Goal: Task Accomplishment & Management: Manage account settings

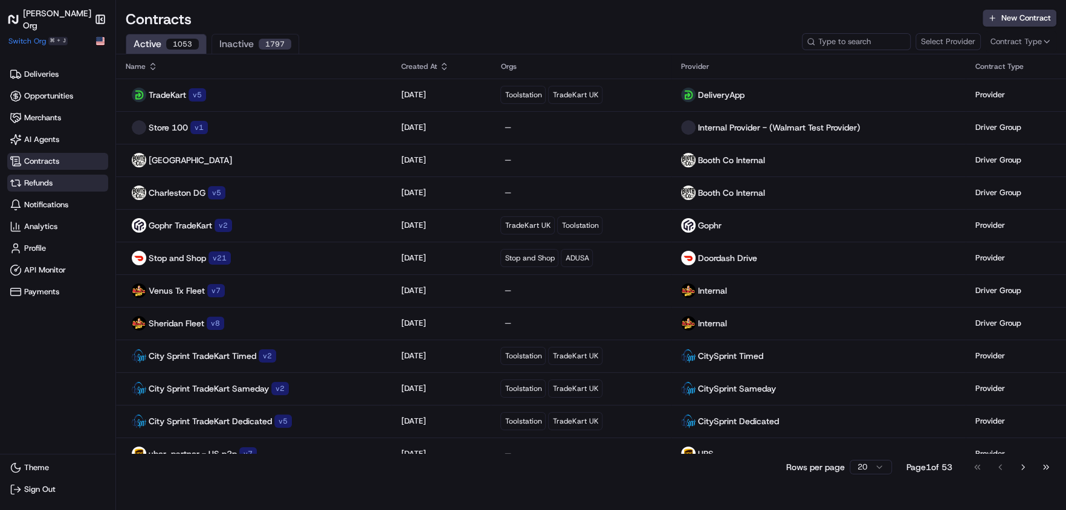
click at [48, 186] on span "Refunds" at bounding box center [38, 183] width 28 height 11
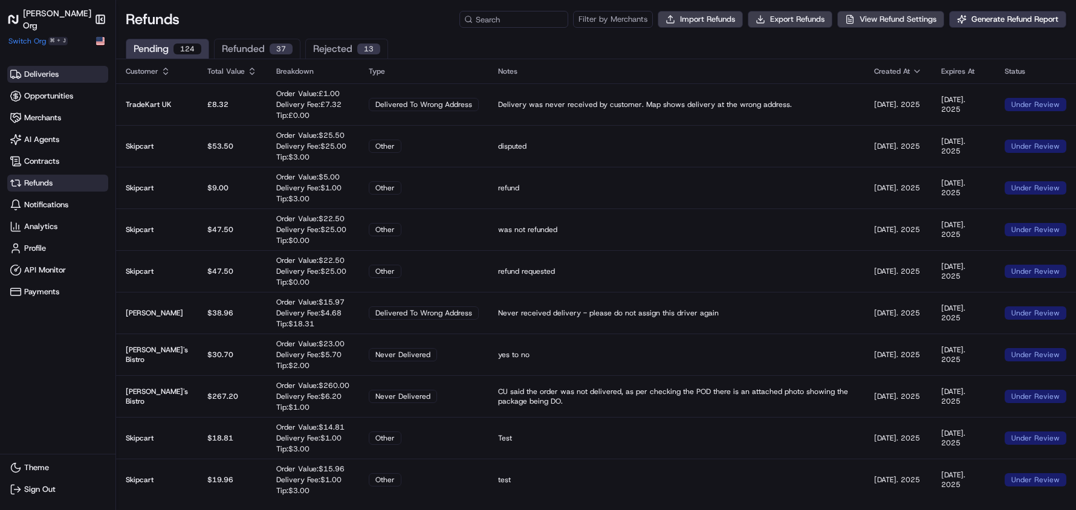
click at [53, 70] on span "Deliveries" at bounding box center [41, 74] width 34 height 11
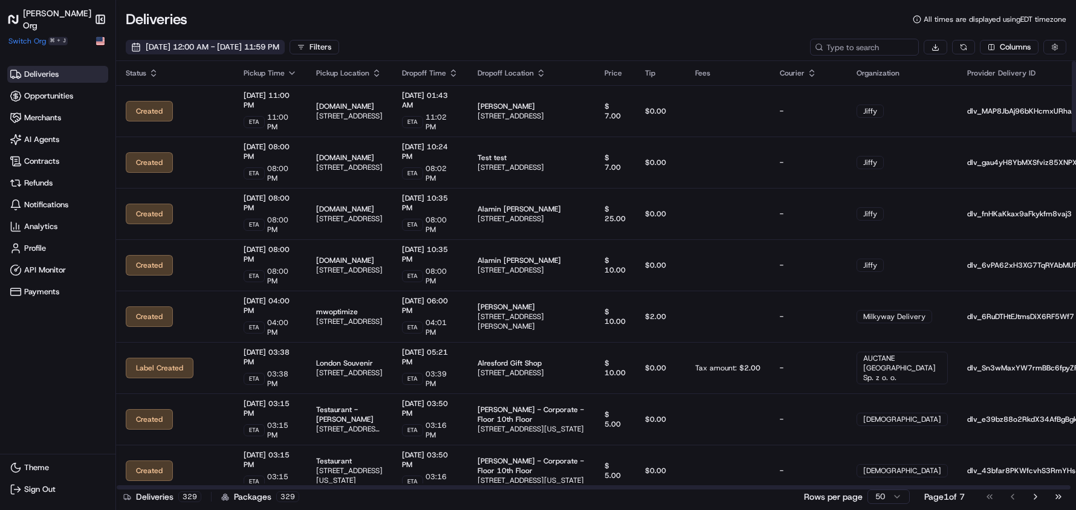
click at [215, 51] on span "[DATE] 12:00 AM - [DATE] 11:59 PM" at bounding box center [213, 47] width 134 height 11
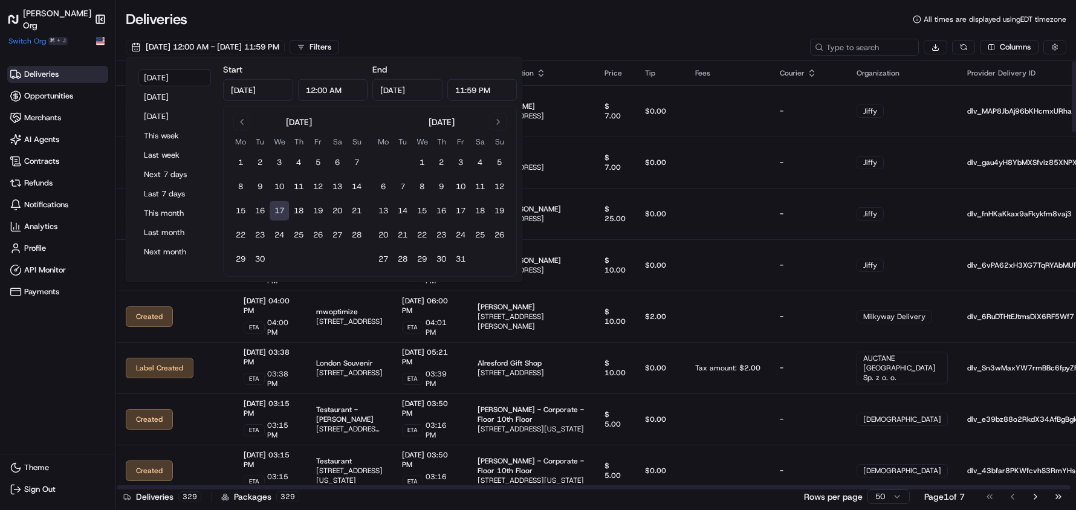
click at [635, 66] on th "Price" at bounding box center [615, 73] width 40 height 24
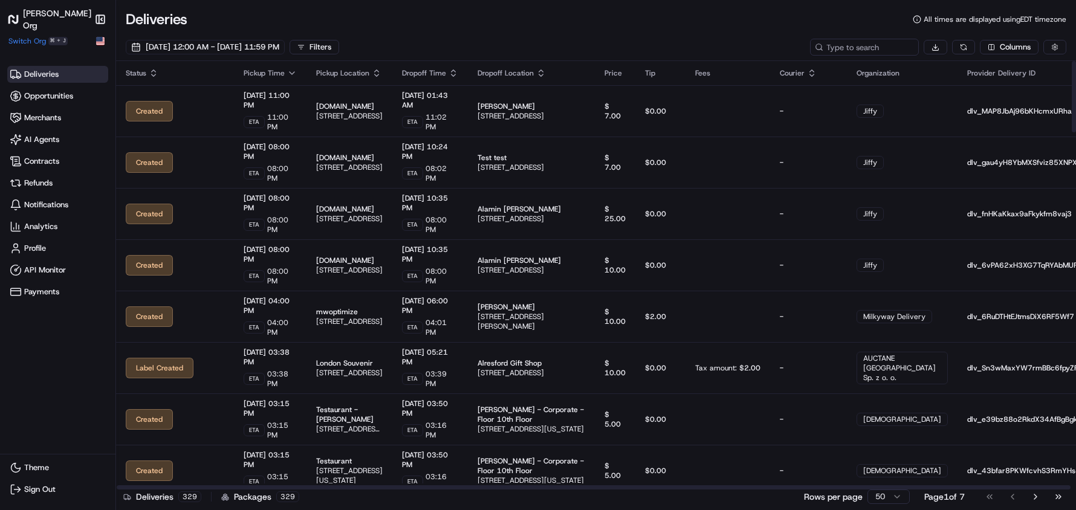
click at [1002, 39] on div "Columns" at bounding box center [938, 47] width 256 height 17
click at [1002, 41] on html "[PERSON_NAME] Org Make sidebar auto shrink Switch Org ⌘ + J Deliveries Opportun…" at bounding box center [538, 255] width 1076 height 510
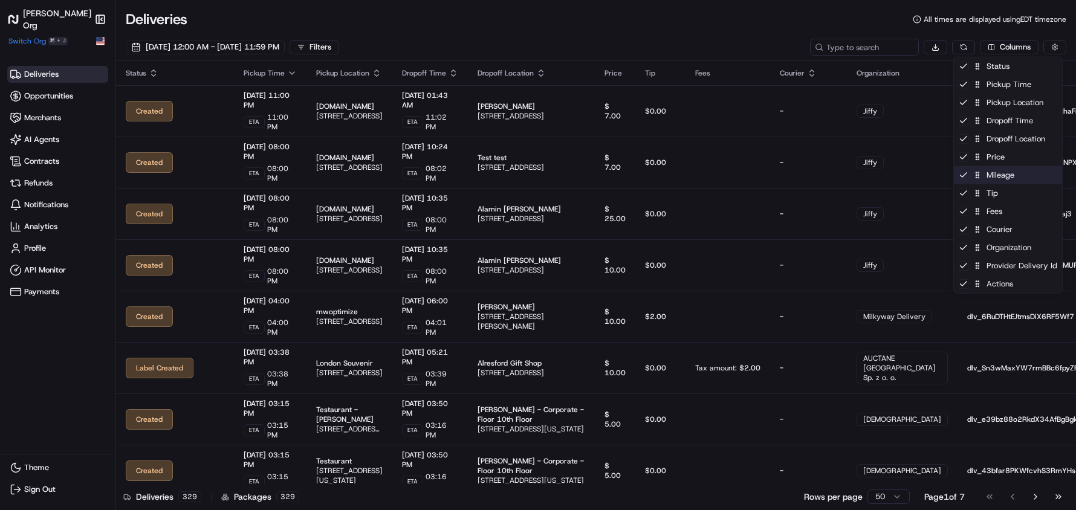
click at [1004, 179] on div "Mileage" at bounding box center [1008, 175] width 108 height 18
click at [1000, 198] on div "Tip" at bounding box center [1008, 193] width 108 height 18
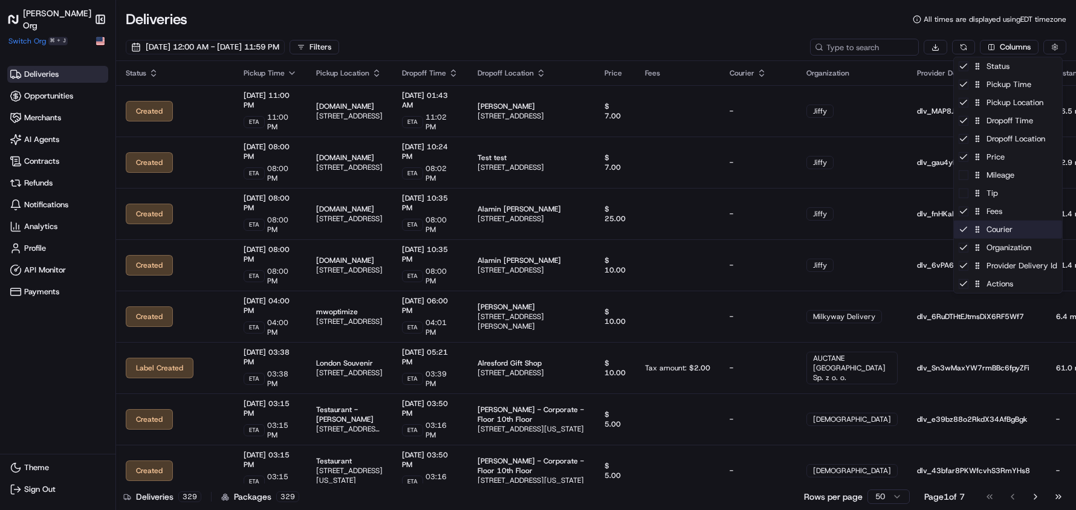
click at [1014, 229] on div "Courier" at bounding box center [1008, 230] width 108 height 18
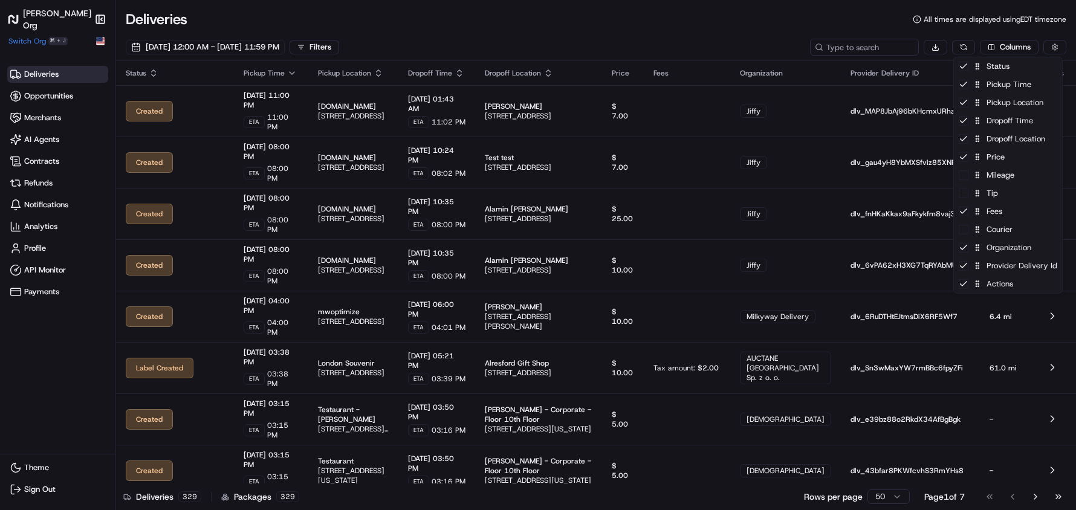
click at [756, 36] on html "[PERSON_NAME] Org Make sidebar auto shrink Switch Org ⌘ + J Deliveries Opportun…" at bounding box center [538, 255] width 1076 height 510
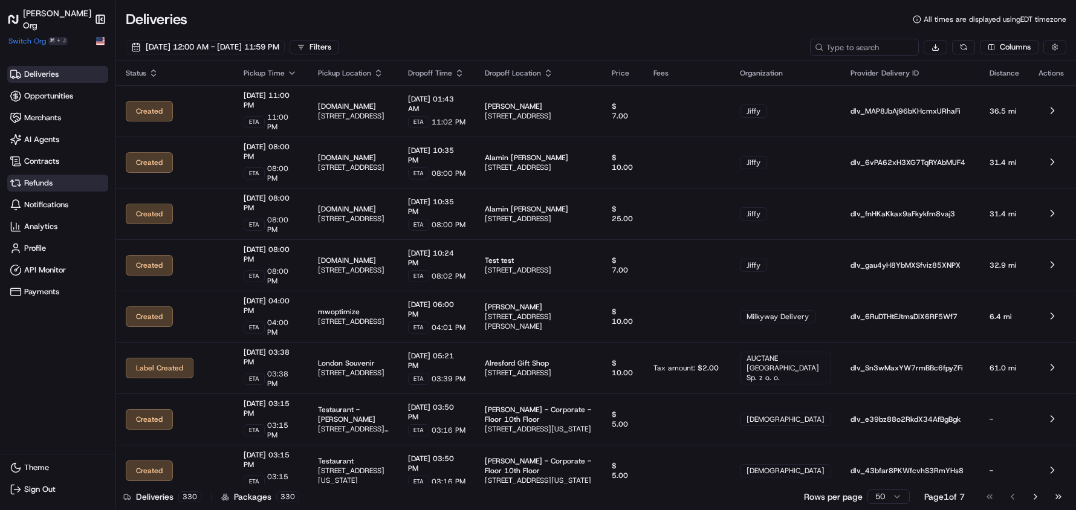
click at [43, 180] on span "Refunds" at bounding box center [38, 183] width 28 height 11
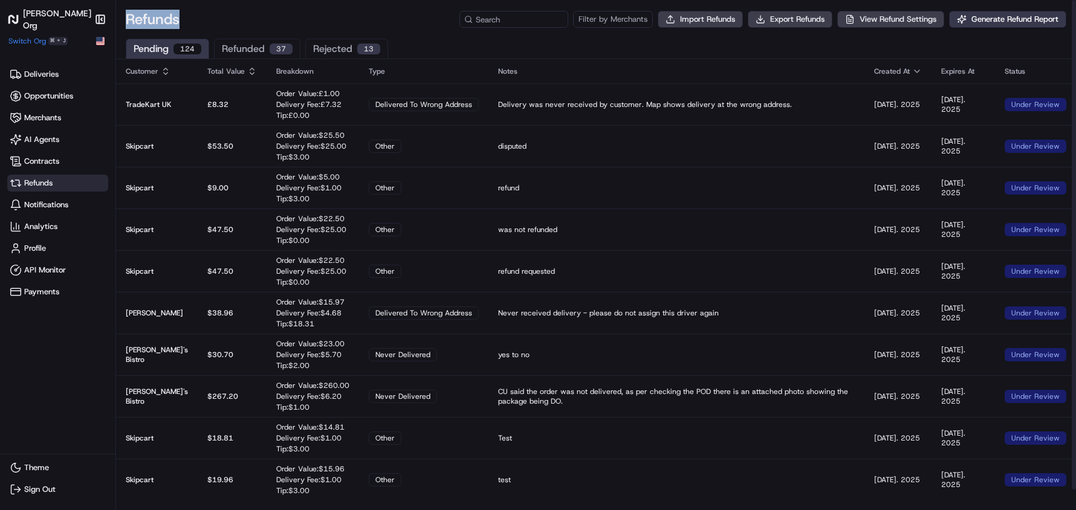
drag, startPoint x: 125, startPoint y: 21, endPoint x: 194, endPoint y: 30, distance: 69.5
click at [194, 30] on div "Refunds Filter by Merchants Import Refunds Export Refunds View Refund Settings …" at bounding box center [596, 267] width 960 height 534
click at [129, 25] on h1 "Refunds" at bounding box center [153, 19] width 54 height 19
drag, startPoint x: 125, startPoint y: 22, endPoint x: 170, endPoint y: 24, distance: 46.0
click at [170, 24] on div "Refunds Filter by Merchants Import Refunds Export Refunds View Refund Settings …" at bounding box center [596, 14] width 960 height 29
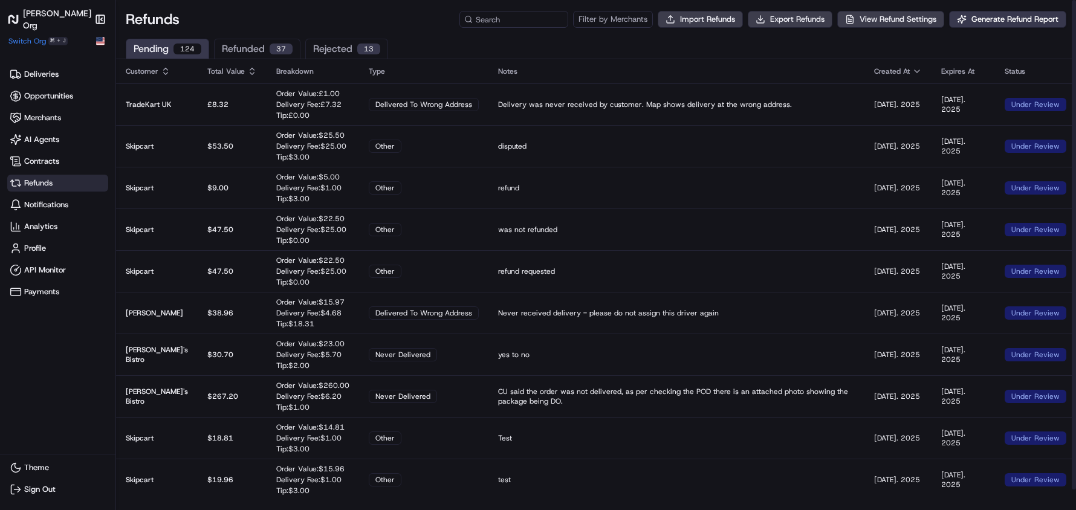
click at [131, 18] on h1 "Refunds" at bounding box center [153, 19] width 54 height 19
drag, startPoint x: 124, startPoint y: 19, endPoint x: 190, endPoint y: 27, distance: 67.0
click at [190, 27] on div "Refunds Filter by Merchants Import Refunds Export Refunds View Refund Settings …" at bounding box center [596, 14] width 960 height 29
click at [37, 72] on span "Deliveries" at bounding box center [41, 74] width 34 height 11
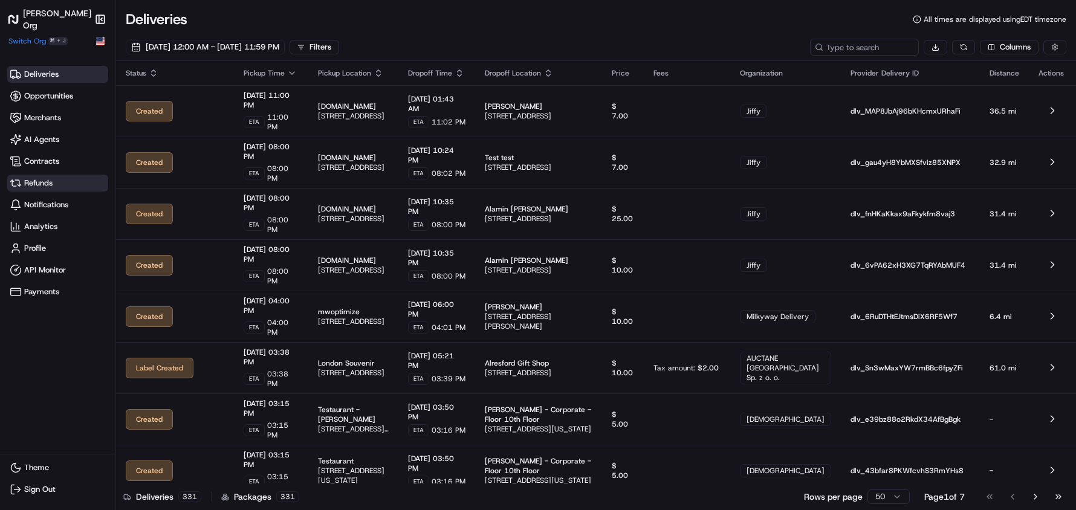
click at [39, 180] on span "Refunds" at bounding box center [38, 183] width 28 height 11
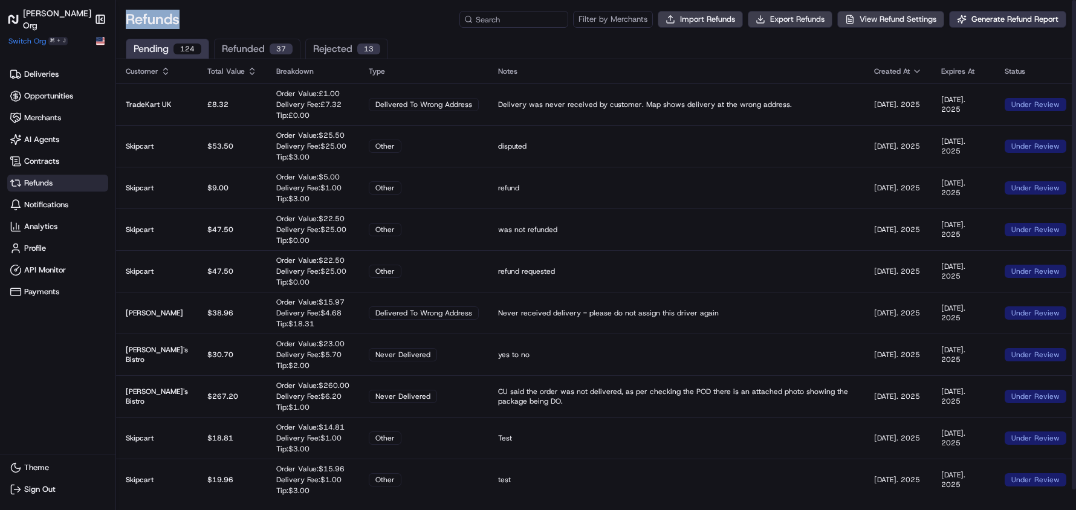
drag, startPoint x: 126, startPoint y: 20, endPoint x: 190, endPoint y: 21, distance: 64.1
click at [190, 21] on div "Refunds Filter by Merchants Import Refunds Export Refunds View Refund Settings …" at bounding box center [596, 14] width 960 height 29
click at [138, 24] on h1 "Refunds" at bounding box center [153, 19] width 54 height 19
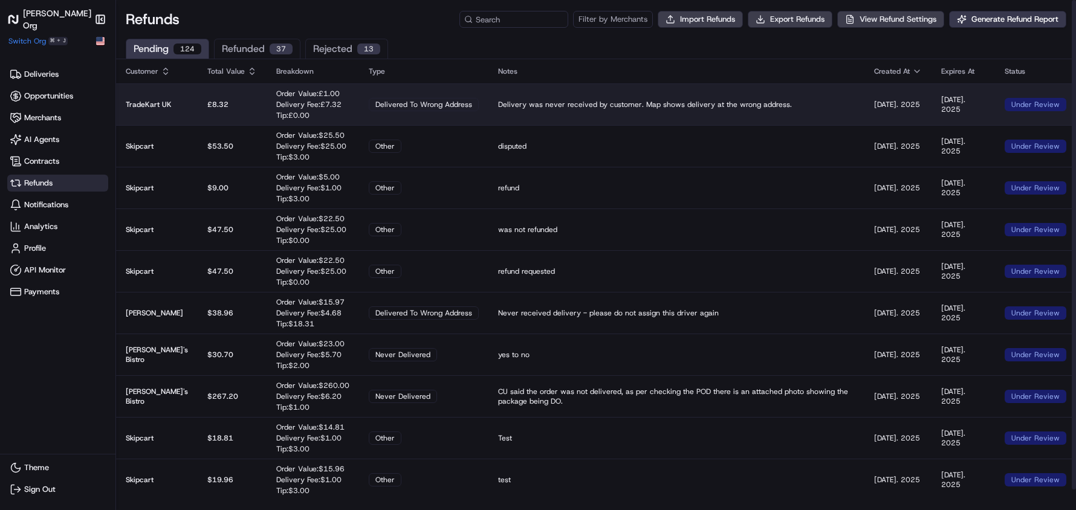
click at [225, 95] on td "£ 8.32" at bounding box center [232, 104] width 69 height 42
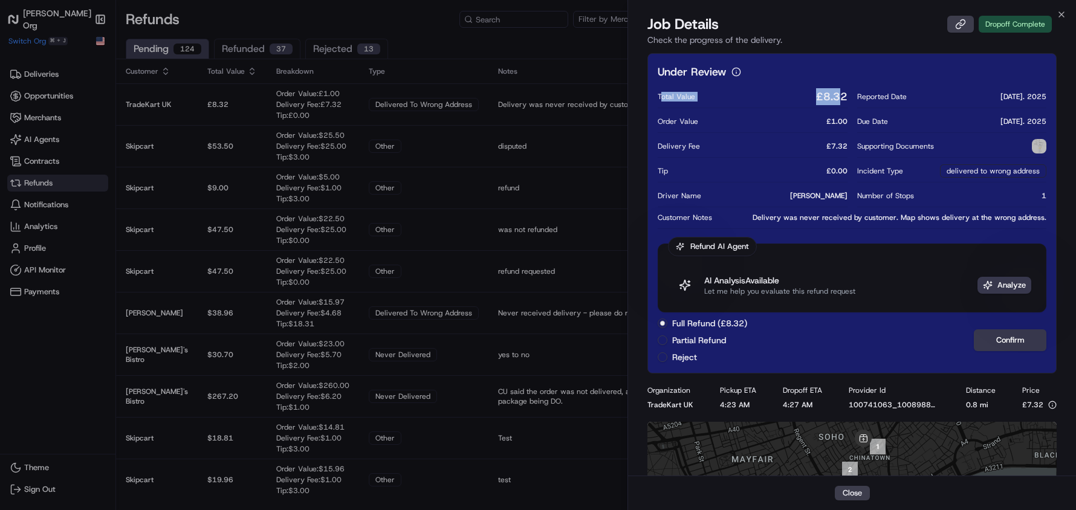
drag, startPoint x: 661, startPoint y: 94, endPoint x: 840, endPoint y: 94, distance: 179.5
click at [840, 94] on div "Total Value £ 8.32" at bounding box center [752, 96] width 189 height 22
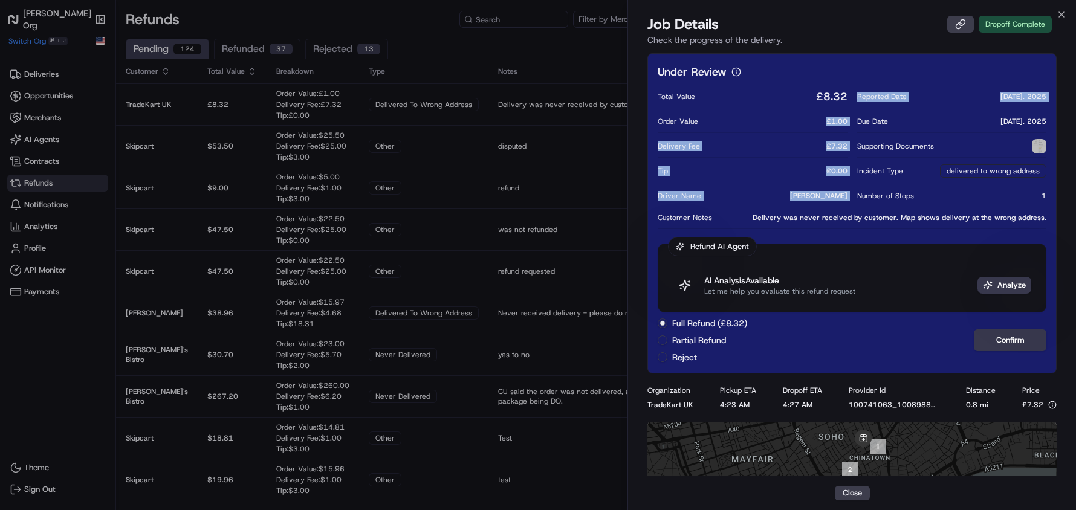
drag, startPoint x: 822, startPoint y: 121, endPoint x: 853, endPoint y: 120, distance: 31.5
click at [853, 120] on div "Total Value £ 8.32 Order Value £ 1.00 Delivery Fee £ 7.32 Tip £ 0.00 Driver Nam…" at bounding box center [852, 157] width 389 height 144
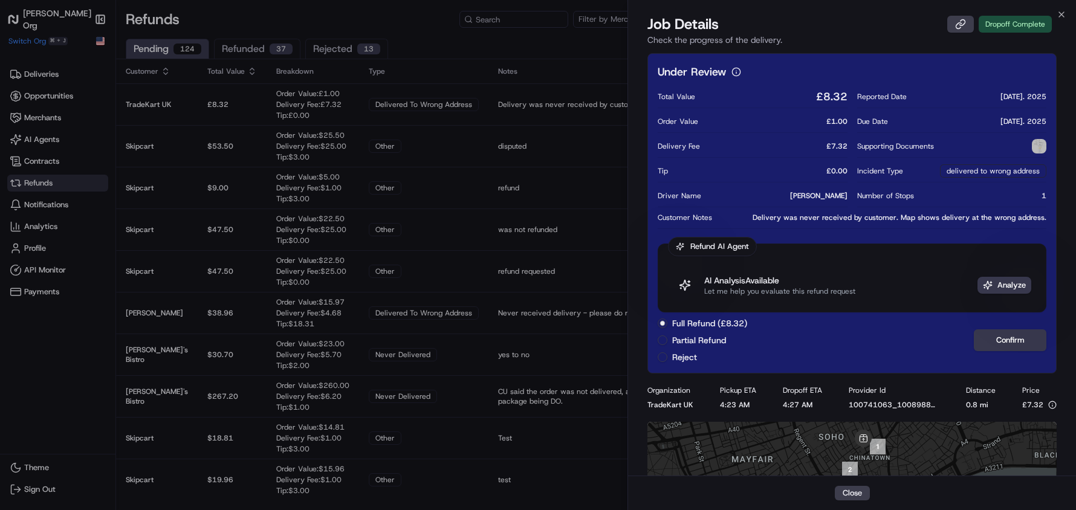
click at [822, 143] on div "Delivery Fee £ 7.32" at bounding box center [752, 146] width 189 height 22
drag, startPoint x: 819, startPoint y: 143, endPoint x: 850, endPoint y: 143, distance: 30.8
click at [850, 143] on div "Total Value £ 8.32 Order Value £ 1.00 Delivery Fee £ 7.32 Tip £ 0.00 Driver Nam…" at bounding box center [852, 157] width 389 height 144
drag, startPoint x: 826, startPoint y: 167, endPoint x: 850, endPoint y: 169, distance: 24.3
click at [850, 169] on div "Total Value £ 8.32 Order Value £ 1.00 Delivery Fee £ 7.32 Tip £ 0.00 Driver Nam…" at bounding box center [852, 157] width 389 height 144
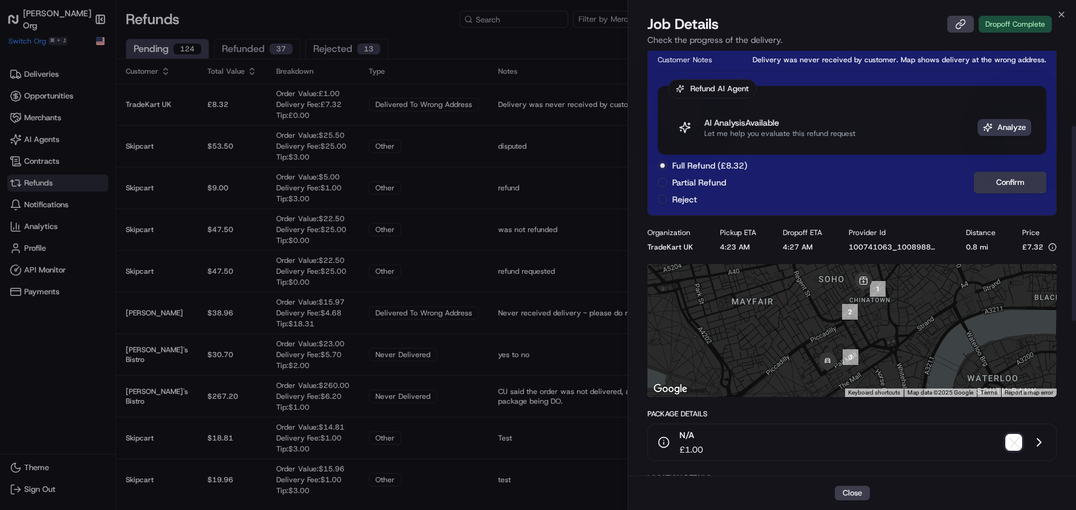
scroll to position [167, 0]
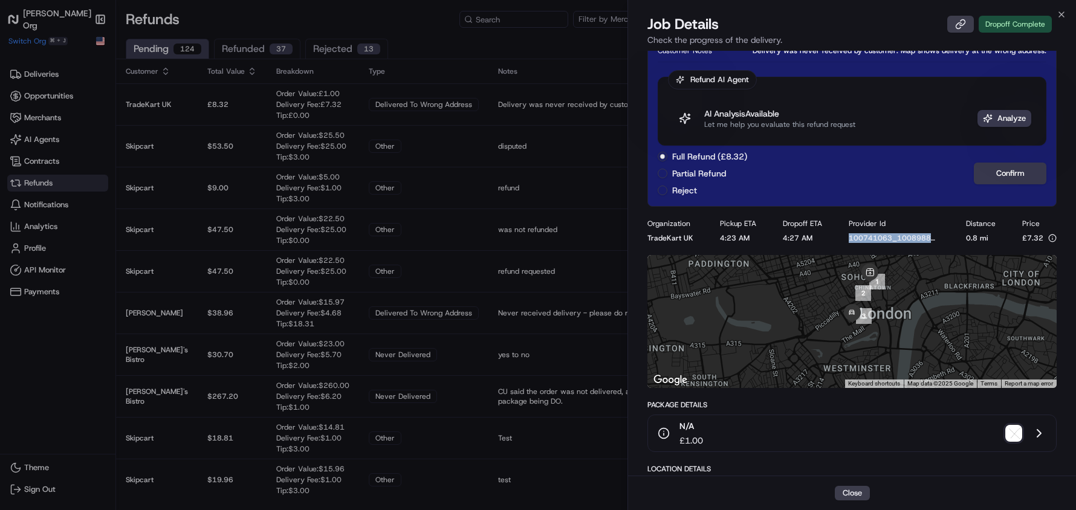
drag, startPoint x: 842, startPoint y: 235, endPoint x: 944, endPoint y: 235, distance: 102.2
click at [944, 235] on div "Organization TradeKart UK Pickup ETA 4:23 AM Dropoff ETA 4:27 AM Provider Id 10…" at bounding box center [851, 231] width 409 height 24
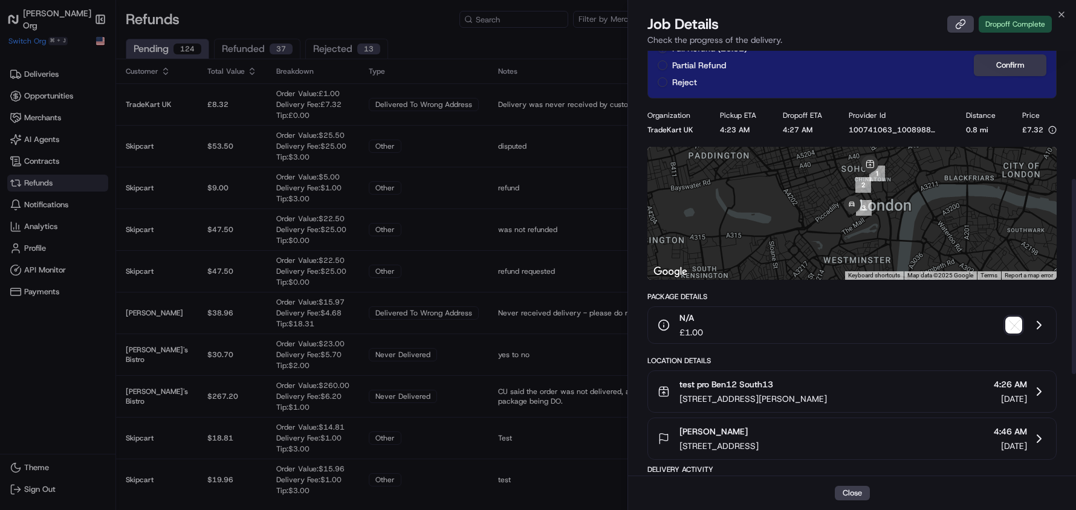
scroll to position [279, 0]
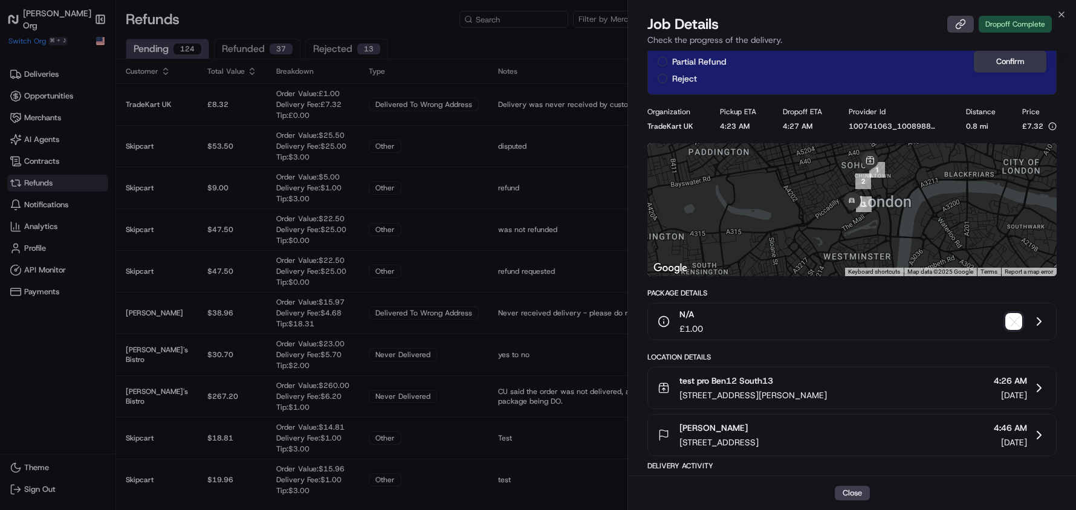
click at [1011, 323] on img "button" at bounding box center [1013, 321] width 17 height 17
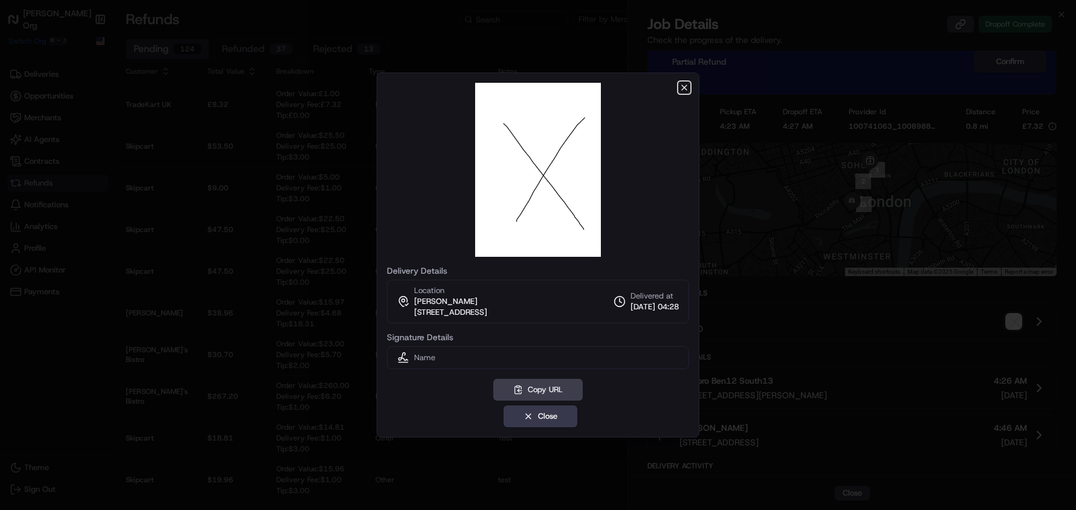
click at [684, 85] on icon "button" at bounding box center [684, 88] width 10 height 10
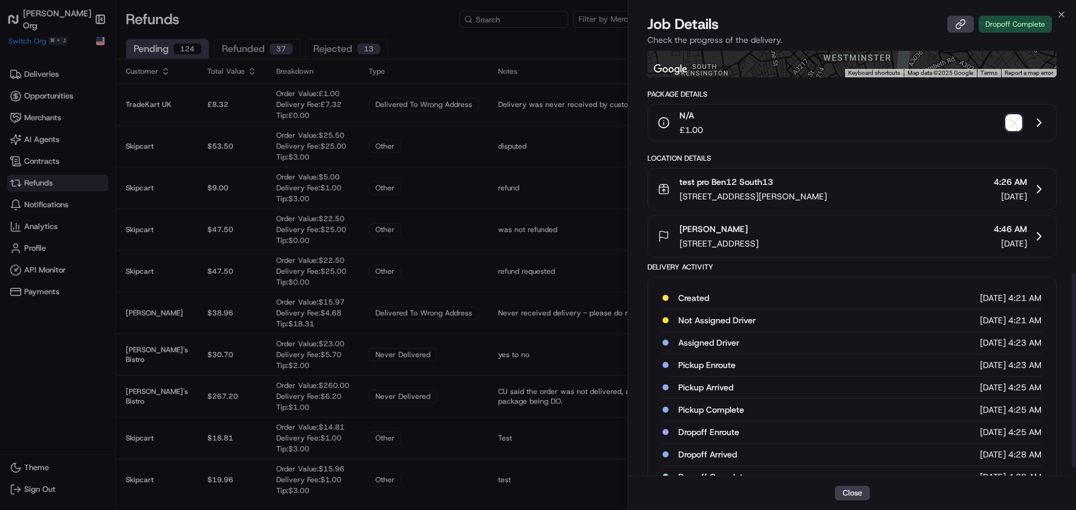
scroll to position [499, 0]
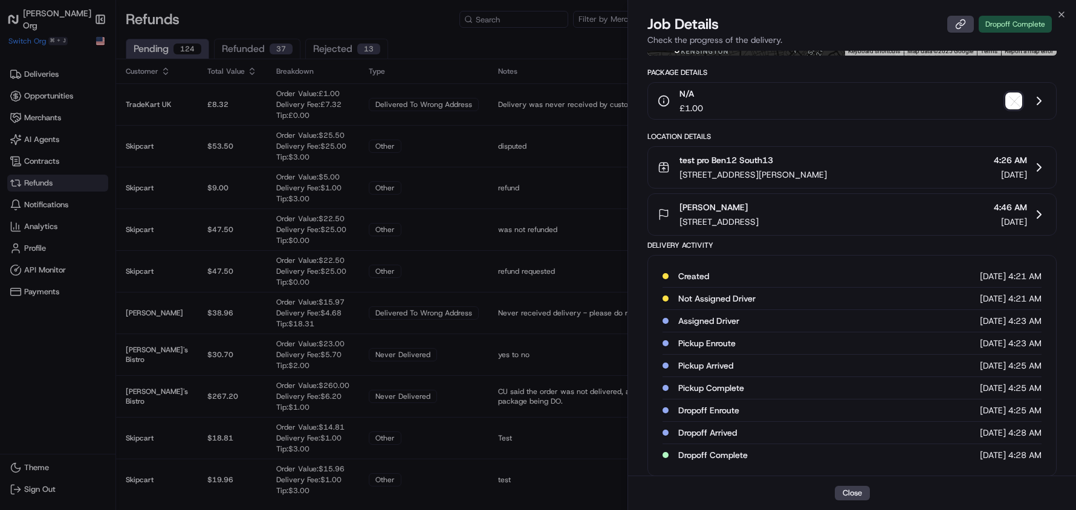
drag, startPoint x: 675, startPoint y: 275, endPoint x: 1058, endPoint y: 457, distance: 424.8
click at [1058, 457] on div "under review Total Value £ 8.32 Order Value £ 1.00 Delivery Fee £ 7.32 Tip £ 0.…" at bounding box center [852, 14] width 448 height 927
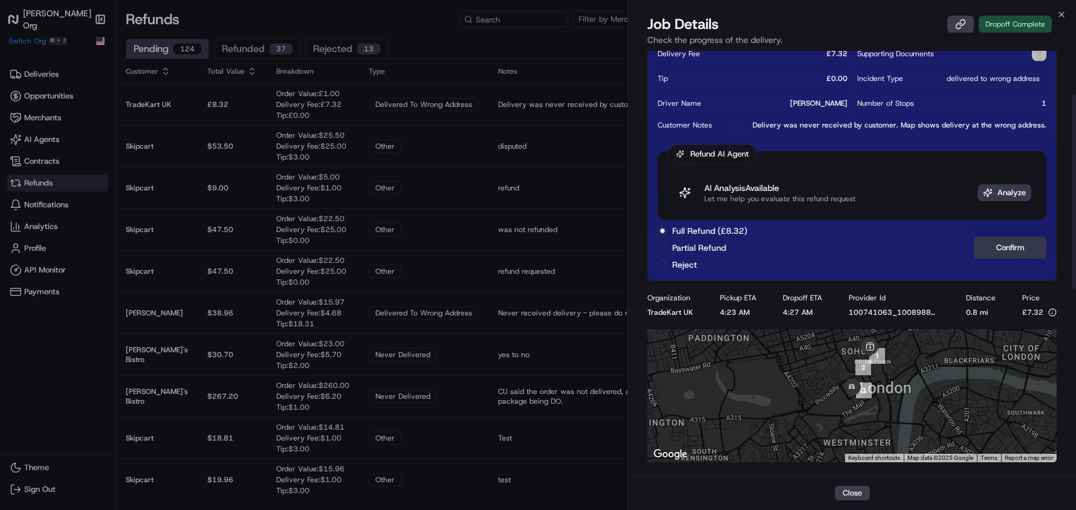
scroll to position [94, 0]
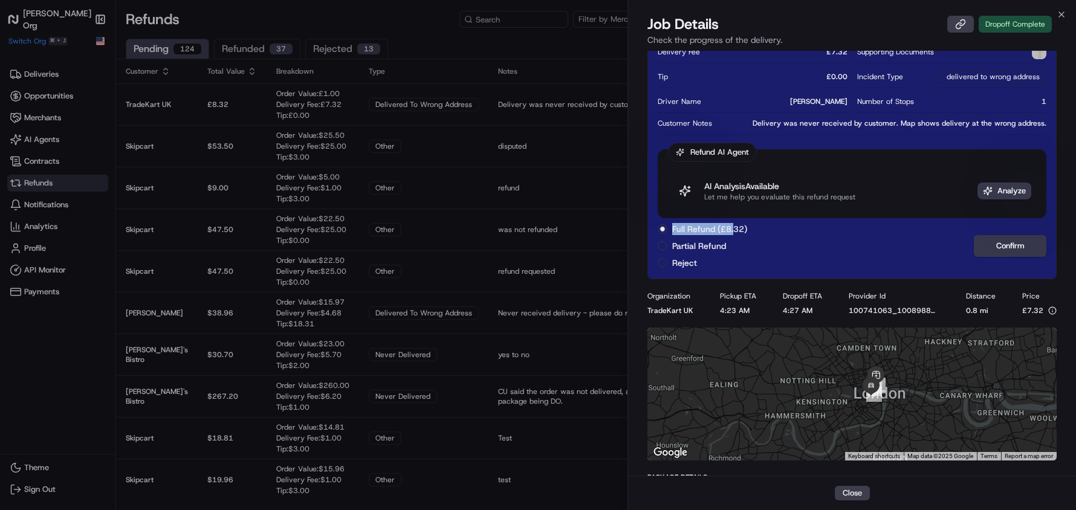
drag, startPoint x: 671, startPoint y: 228, endPoint x: 733, endPoint y: 233, distance: 62.5
click at [733, 233] on div "Full Refund (£8.32)" at bounding box center [702, 229] width 89 height 12
click at [733, 233] on label "Full Refund (£8.32)" at bounding box center [709, 229] width 75 height 12
click at [667, 233] on button "Full Refund (£8.32)" at bounding box center [663, 229] width 10 height 10
drag, startPoint x: 764, startPoint y: 233, endPoint x: 669, endPoint y: 233, distance: 94.9
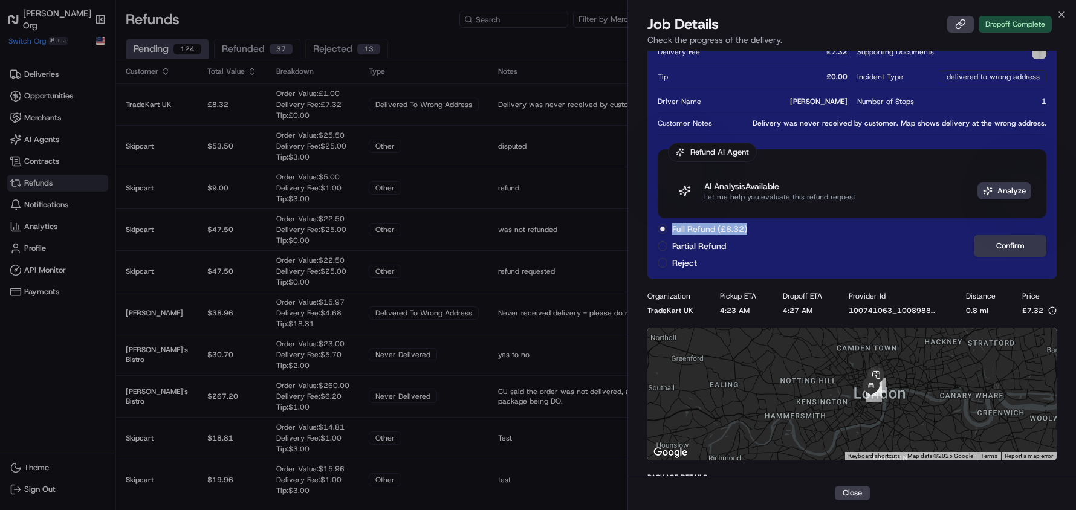
click at [669, 233] on div "Full Refund (£8.32) Partial Refund Reject Confirm" at bounding box center [852, 246] width 389 height 46
click at [680, 229] on label "Full Refund (£8.32)" at bounding box center [709, 229] width 75 height 12
click at [667, 229] on button "Full Refund (£8.32)" at bounding box center [663, 229] width 10 height 10
drag, startPoint x: 755, startPoint y: 229, endPoint x: 670, endPoint y: 222, distance: 85.5
click at [670, 223] on div "Full Refund (£8.32) Partial Refund Reject Confirm" at bounding box center [852, 246] width 389 height 46
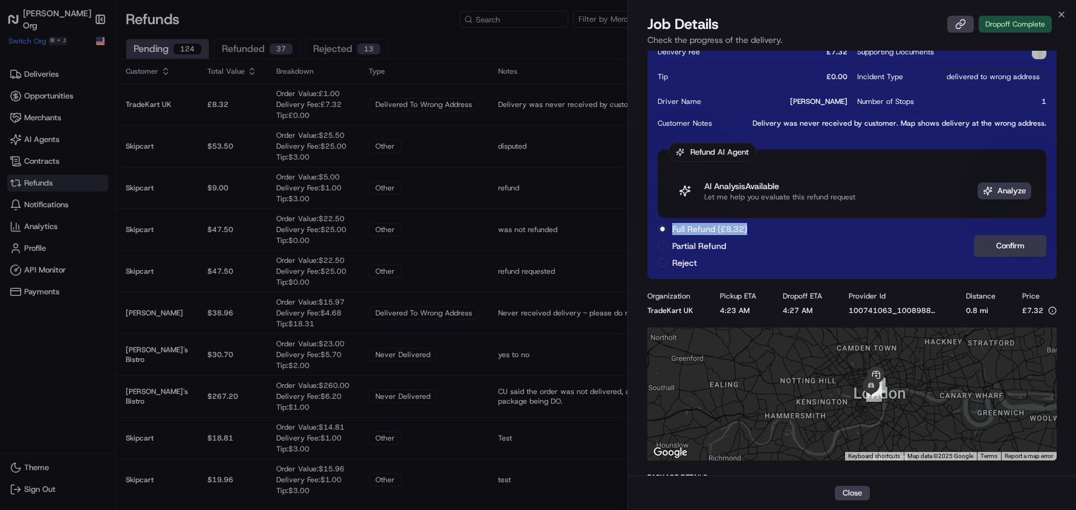
click at [685, 231] on label "Full Refund (£8.32)" at bounding box center [709, 229] width 75 height 12
click at [667, 231] on button "Full Refund (£8.32)" at bounding box center [663, 229] width 10 height 10
drag, startPoint x: 670, startPoint y: 230, endPoint x: 716, endPoint y: 264, distance: 57.1
click at [716, 264] on div "Full Refund (£8.32) Partial Refund Reject" at bounding box center [702, 246] width 89 height 46
click at [671, 227] on div "Full Refund (£8.32)" at bounding box center [702, 229] width 89 height 12
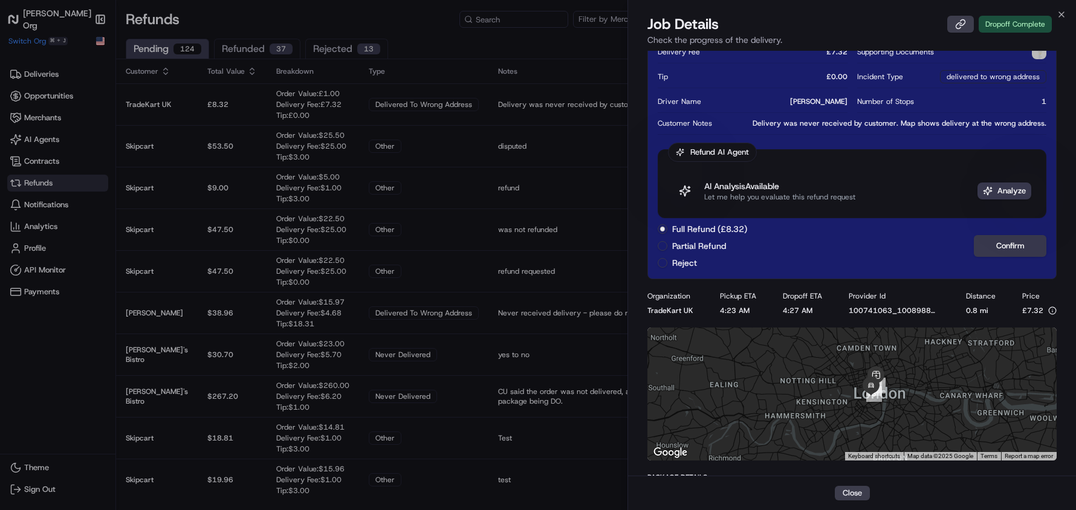
drag, startPoint x: 674, startPoint y: 227, endPoint x: 717, endPoint y: 235, distance: 44.3
click at [717, 235] on div "Full Refund (£8.32) Partial Refund Reject" at bounding box center [702, 246] width 89 height 46
click at [1058, 19] on div "Job Details Dropoff Complete Check the progress of the delivery." at bounding box center [852, 33] width 448 height 36
click at [1061, 16] on icon "button" at bounding box center [1062, 15] width 10 height 10
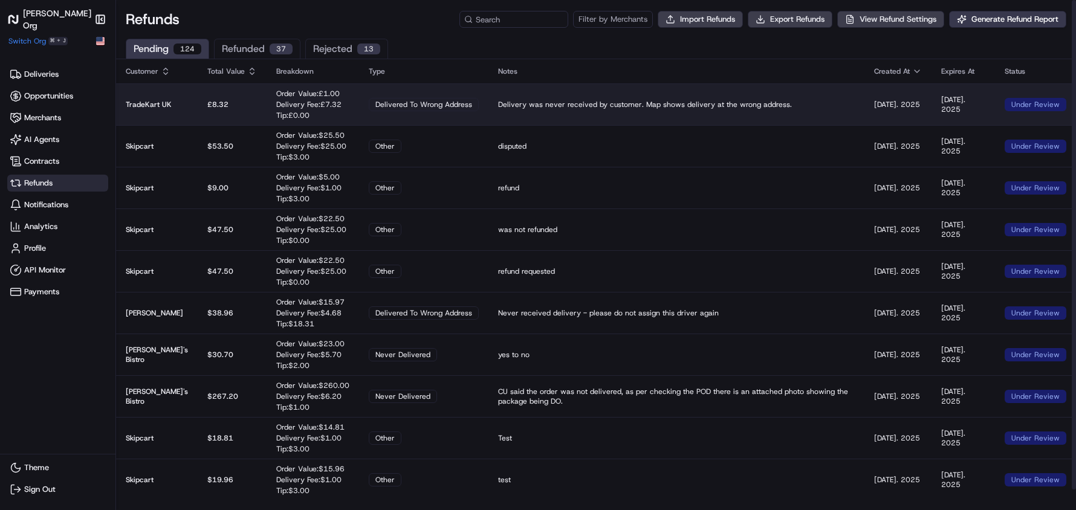
click at [235, 106] on p "£ 8.32" at bounding box center [232, 105] width 50 height 10
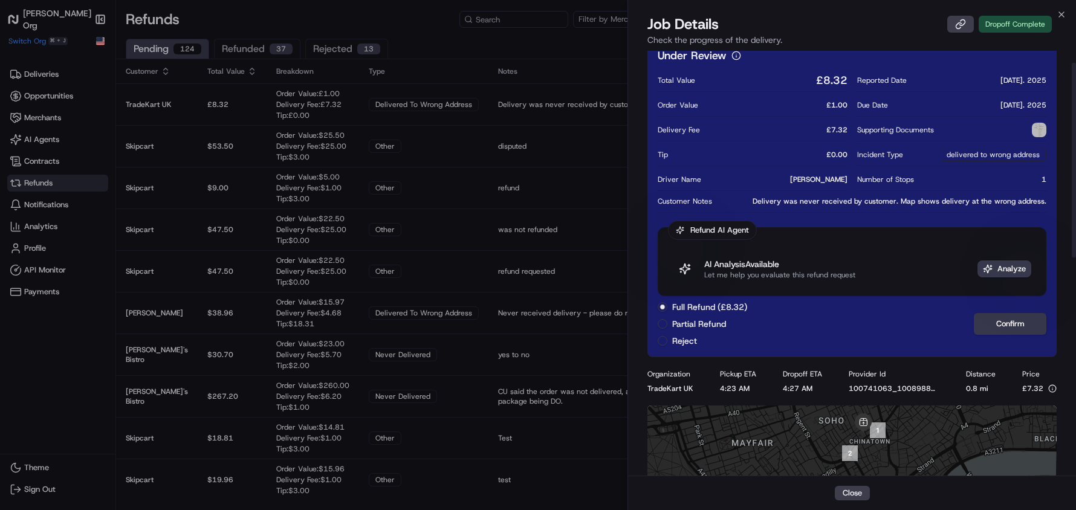
scroll to position [26, 0]
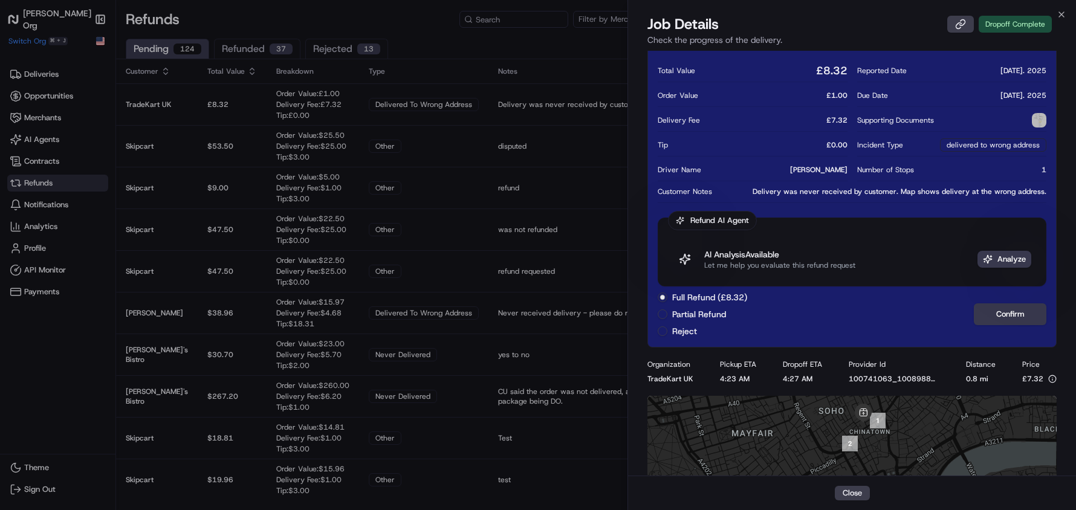
click at [664, 313] on button "Partial Refund" at bounding box center [663, 314] width 10 height 10
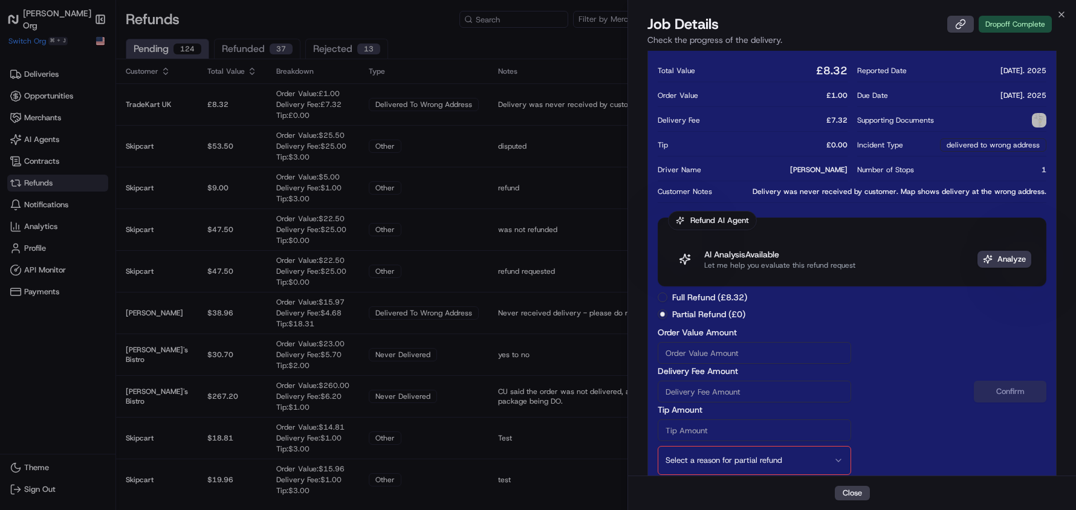
click at [664, 293] on button "Full Refund (£8.32)" at bounding box center [663, 298] width 10 height 10
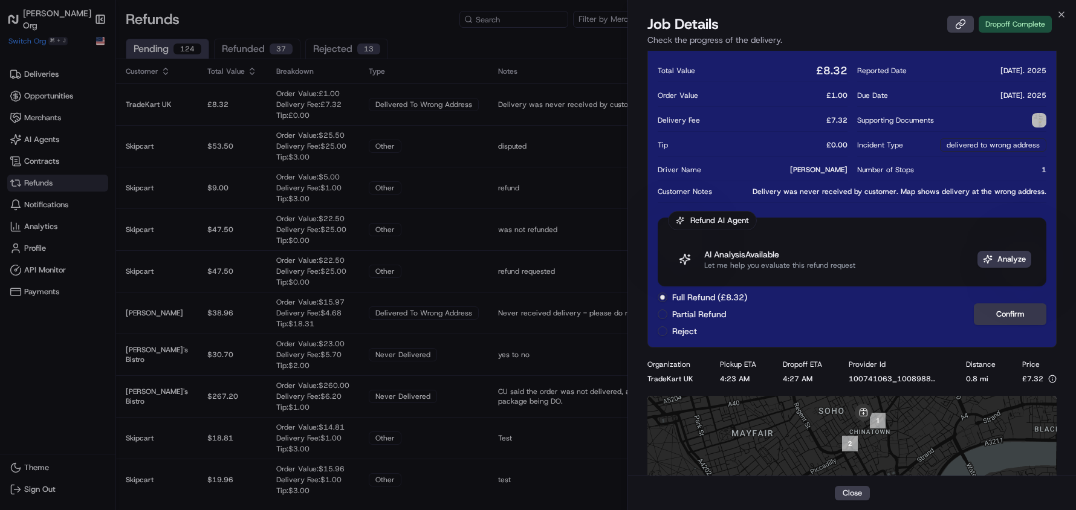
click at [662, 332] on button "Reject" at bounding box center [663, 331] width 10 height 10
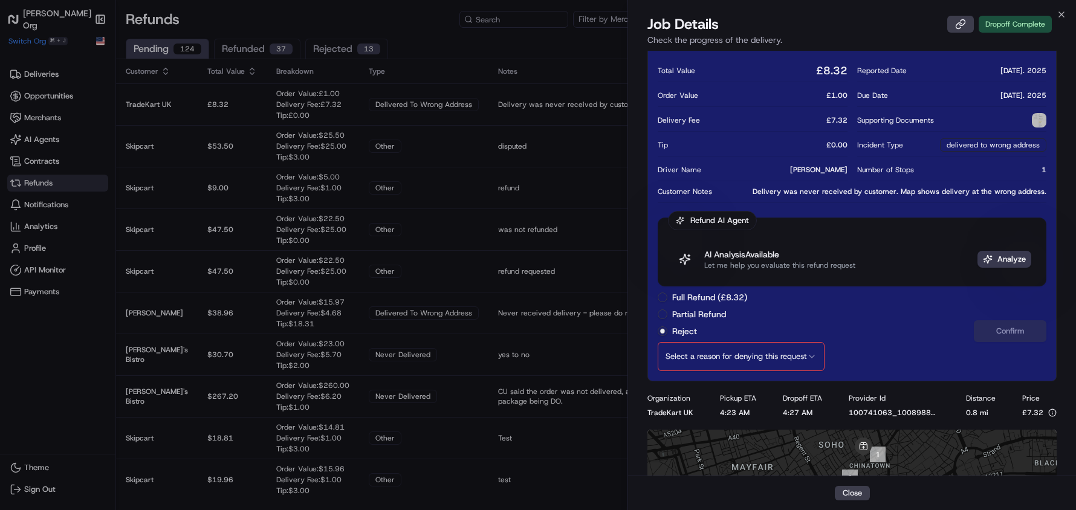
click at [667, 297] on div "Full Refund (£8.32)" at bounding box center [741, 297] width 167 height 12
click at [661, 297] on button "Full Refund (£8.32)" at bounding box center [663, 298] width 10 height 10
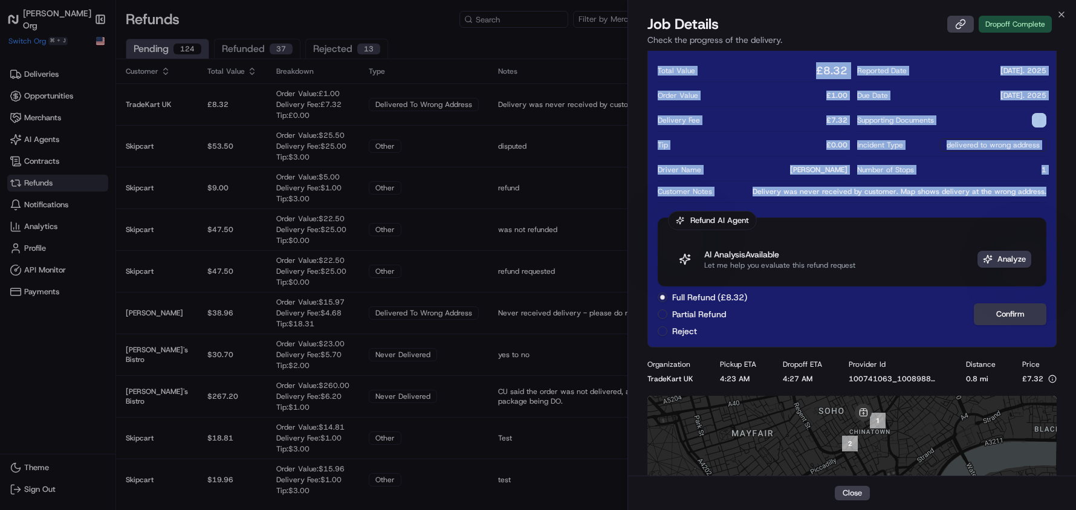
drag, startPoint x: 655, startPoint y: 71, endPoint x: 1054, endPoint y: 192, distance: 417.0
click at [1054, 192] on div "under review Total Value £ 8.32 Order Value £ 1.00 Delivery Fee £ 7.32 Tip £ 0.…" at bounding box center [851, 187] width 409 height 320
click at [693, 74] on div "Total Value £ 8.32" at bounding box center [752, 70] width 189 height 22
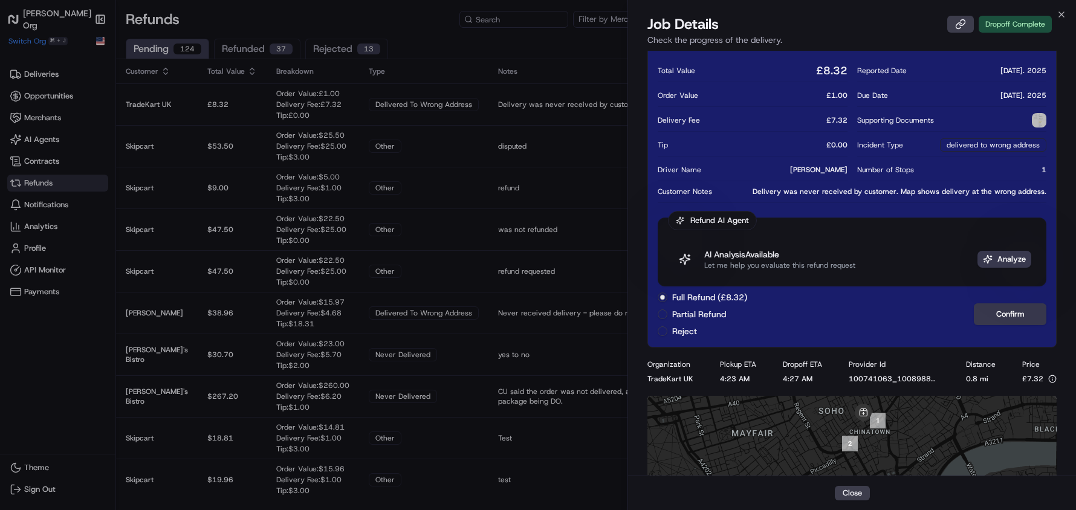
click at [419, 16] on div at bounding box center [538, 255] width 1076 height 510
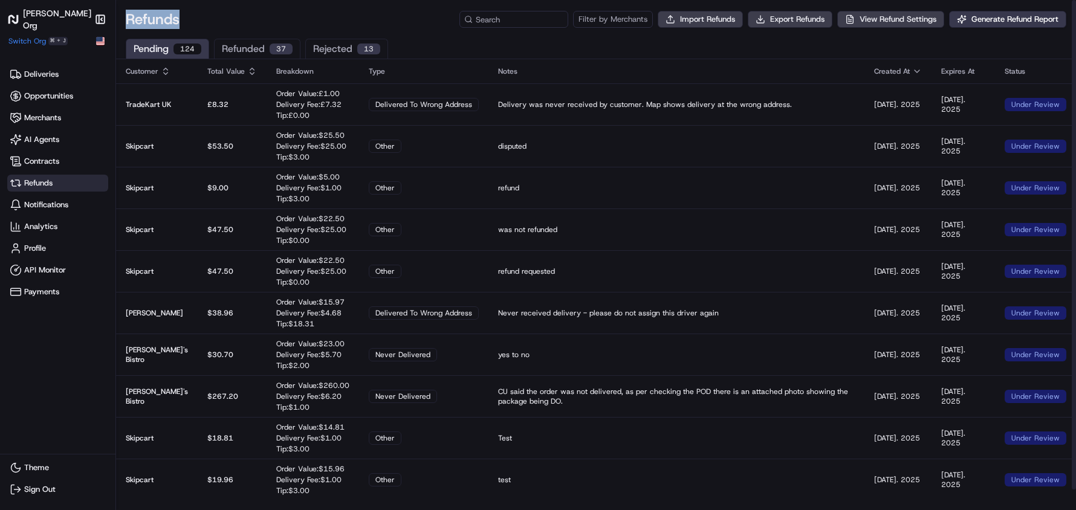
drag, startPoint x: 129, startPoint y: 13, endPoint x: 212, endPoint y: 13, distance: 82.8
click at [212, 13] on div "Refunds Filter by Merchants Import Refunds Export Refunds View Refund Settings …" at bounding box center [596, 14] width 960 height 29
click at [791, 18] on button "Export Refunds" at bounding box center [790, 19] width 85 height 17
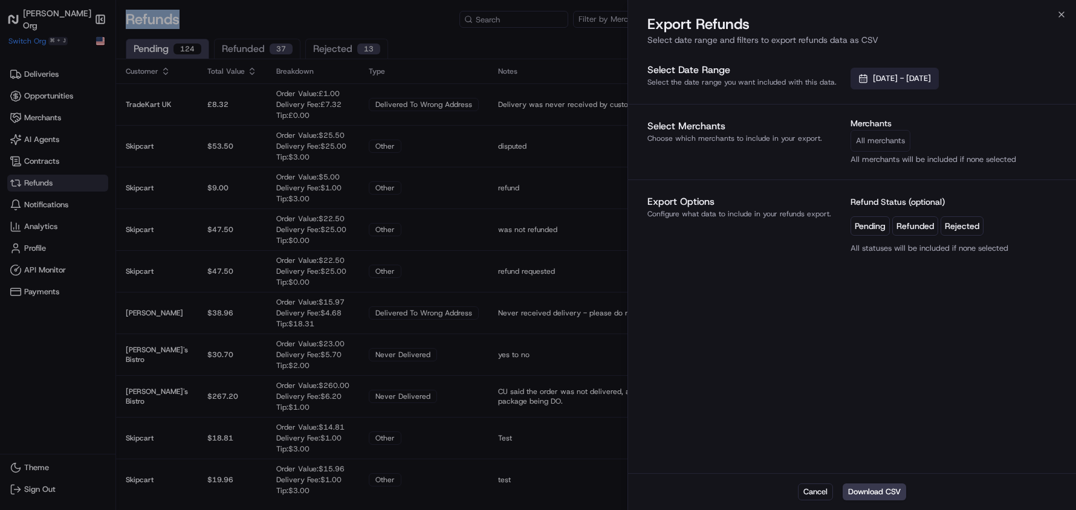
click at [931, 82] on span "[DATE] - [DATE]" at bounding box center [902, 78] width 58 height 11
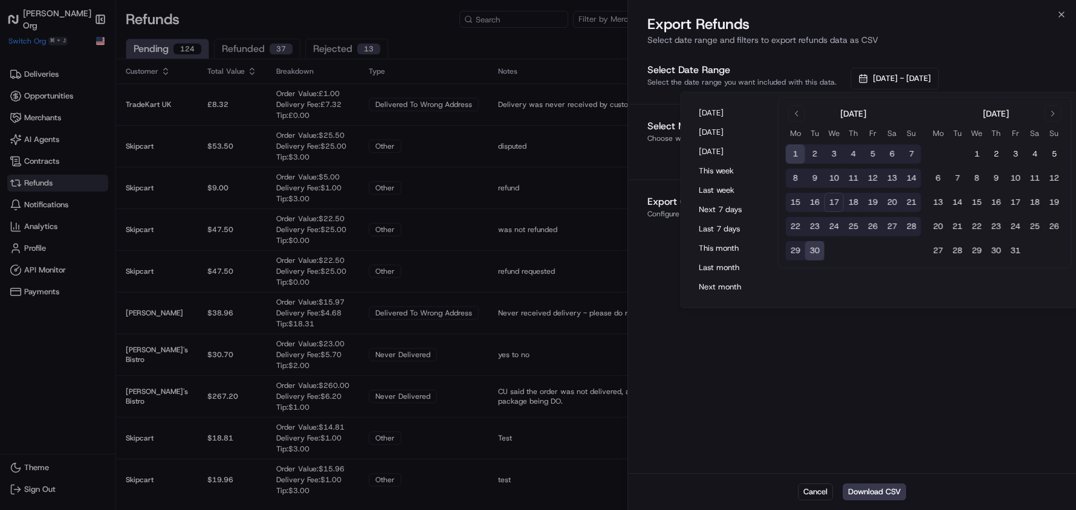
click at [930, 29] on h2 "Export Refunds" at bounding box center [851, 24] width 409 height 19
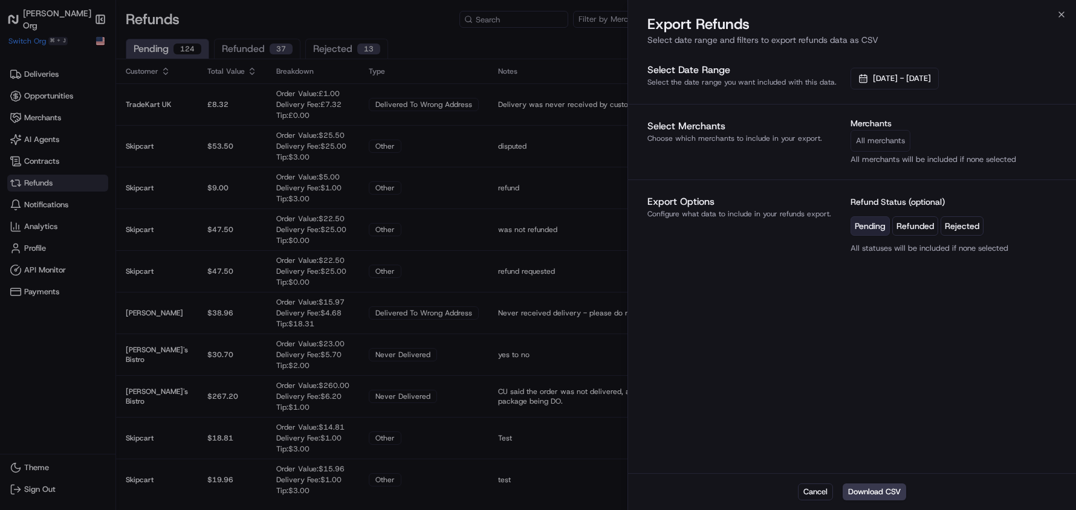
click at [870, 227] on button "Pending" at bounding box center [869, 225] width 39 height 19
click at [864, 493] on button "Download CSV" at bounding box center [874, 492] width 63 height 17
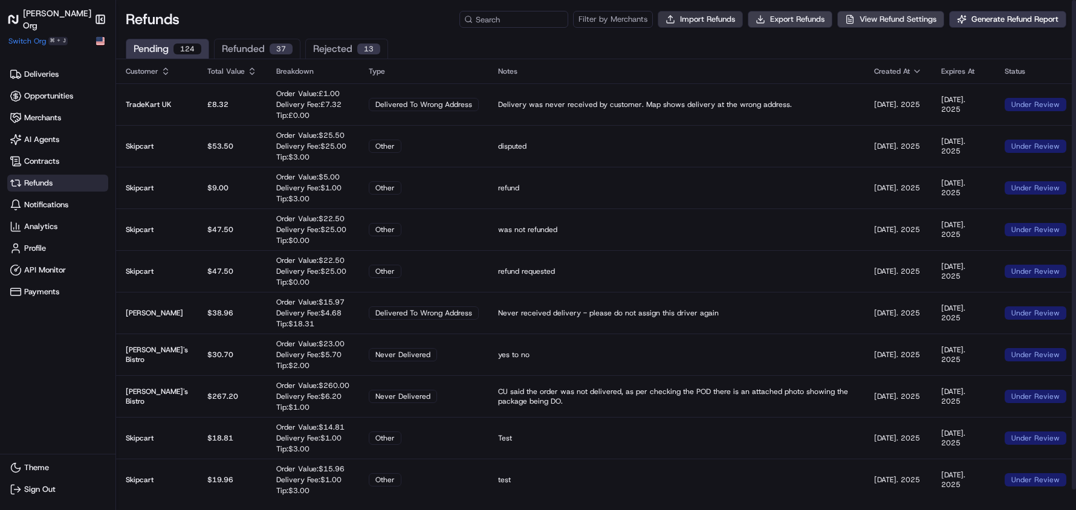
click at [691, 19] on button "Import Refunds" at bounding box center [700, 19] width 85 height 17
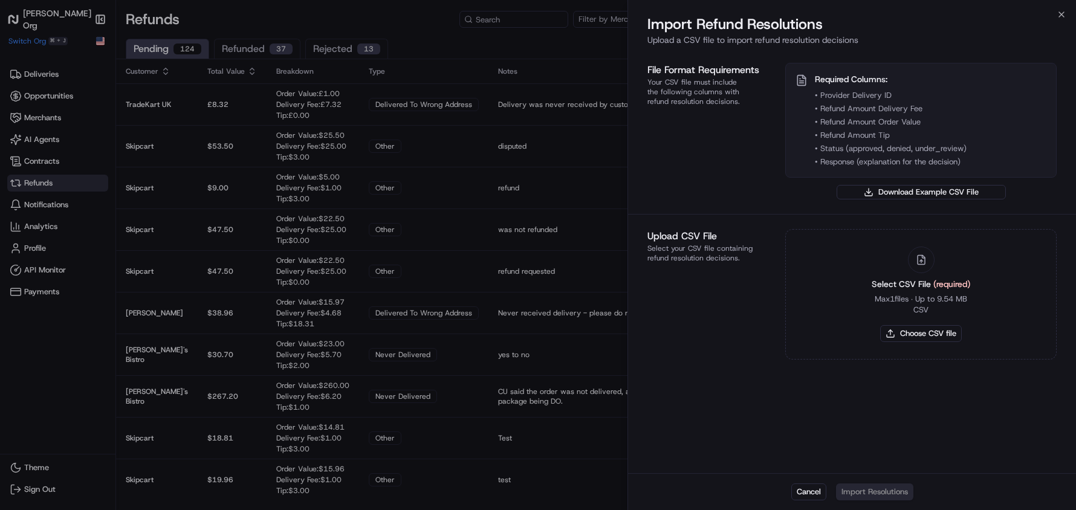
click at [302, 30] on div at bounding box center [538, 255] width 1076 height 510
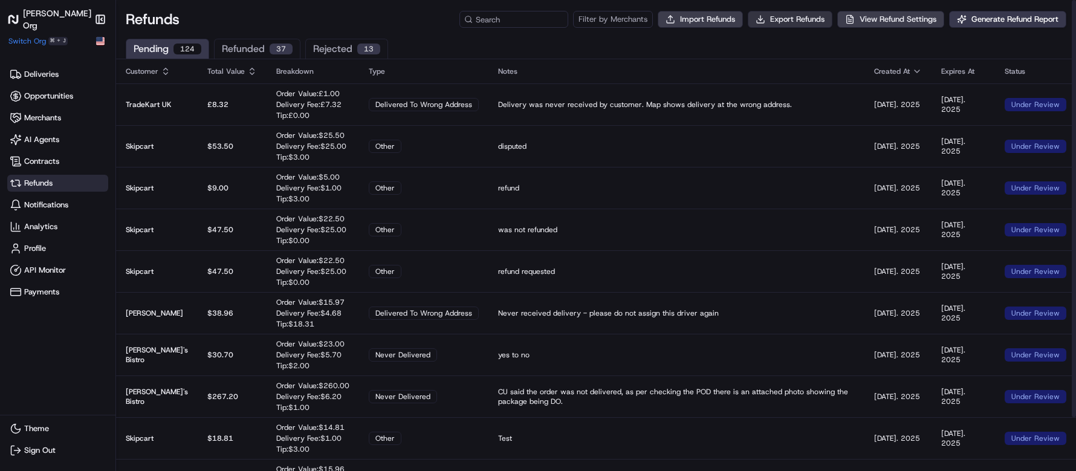
click at [768, 21] on button "Export Refunds" at bounding box center [790, 19] width 85 height 17
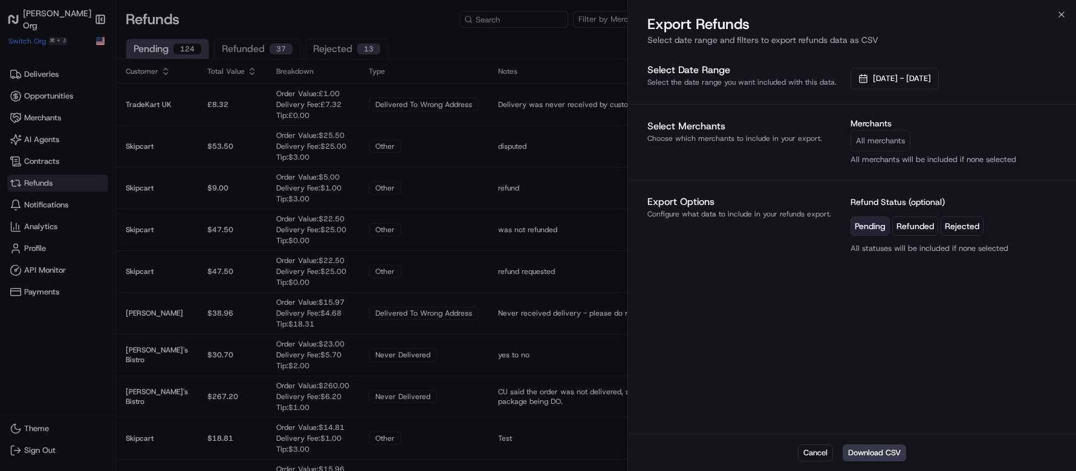
click at [942, 249] on p "All statuses will be included if none selected" at bounding box center [953, 248] width 206 height 11
click at [600, 77] on div at bounding box center [538, 235] width 1076 height 471
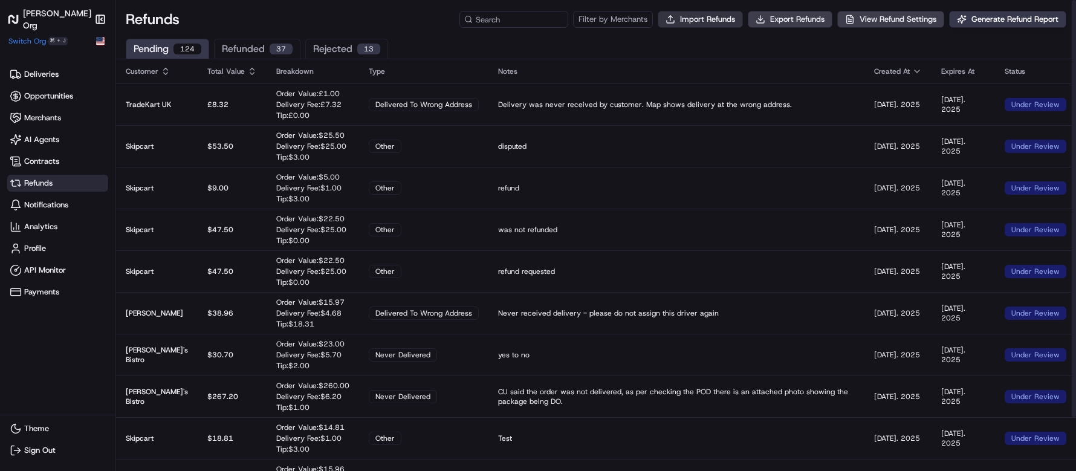
click at [667, 24] on button "Import Refunds" at bounding box center [700, 19] width 85 height 17
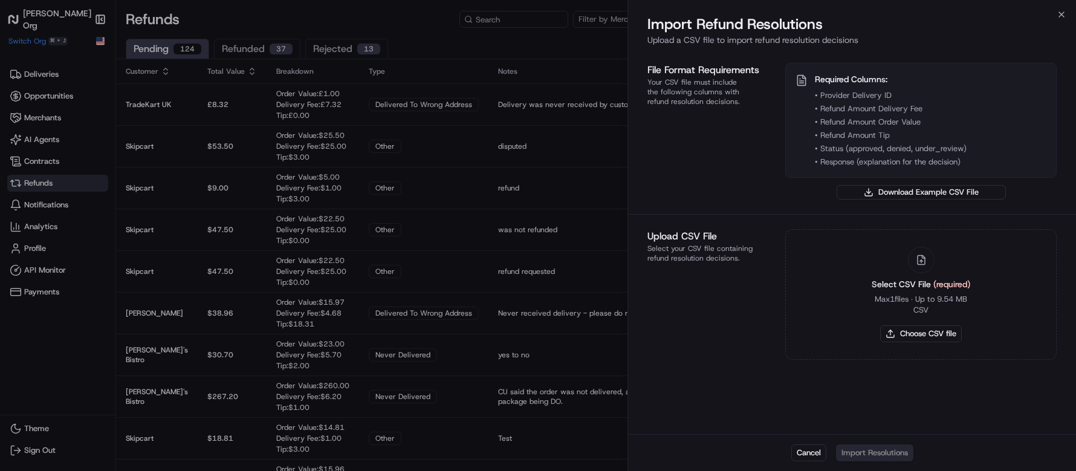
click at [368, 187] on div at bounding box center [538, 235] width 1076 height 471
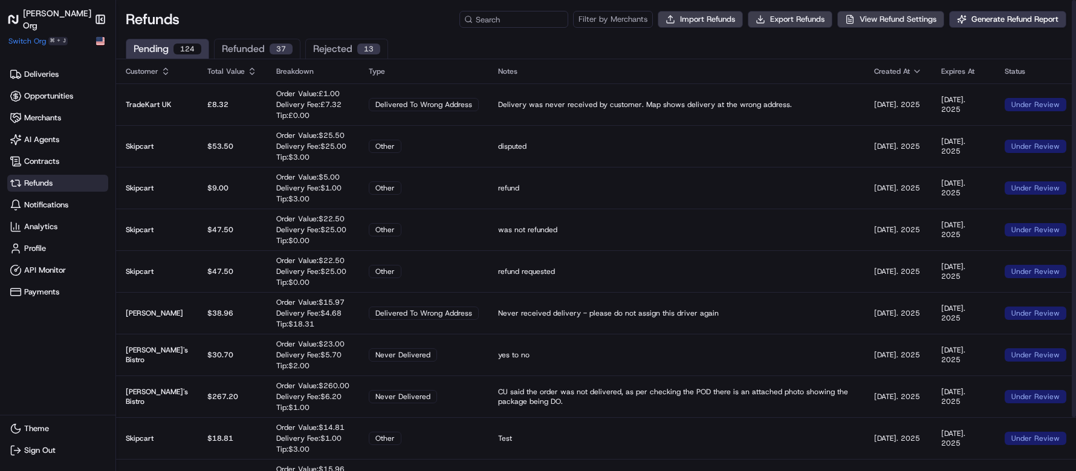
click at [250, 45] on button "refunded 37" at bounding box center [257, 49] width 86 height 20
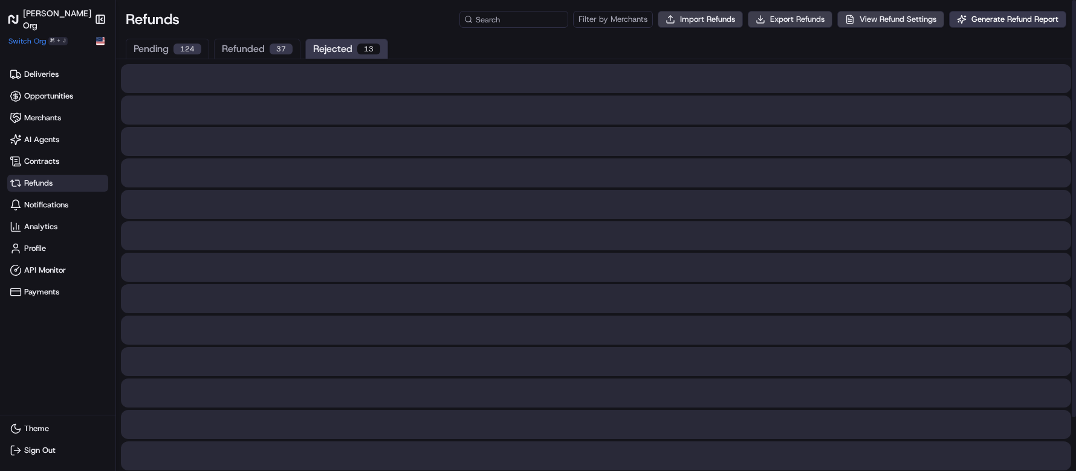
click at [339, 50] on button "rejected 13" at bounding box center [346, 49] width 83 height 20
